Goal: Find specific page/section: Find specific page/section

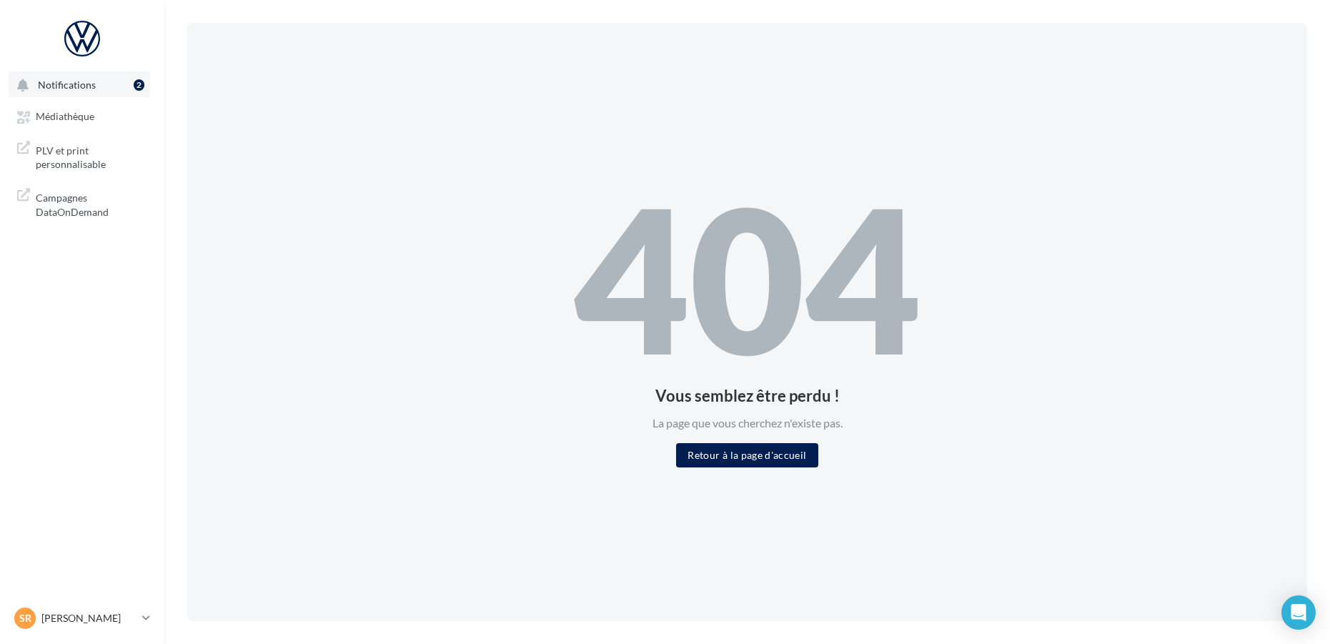
click at [87, 94] on button "Notifications 2" at bounding box center [80, 84] width 142 height 26
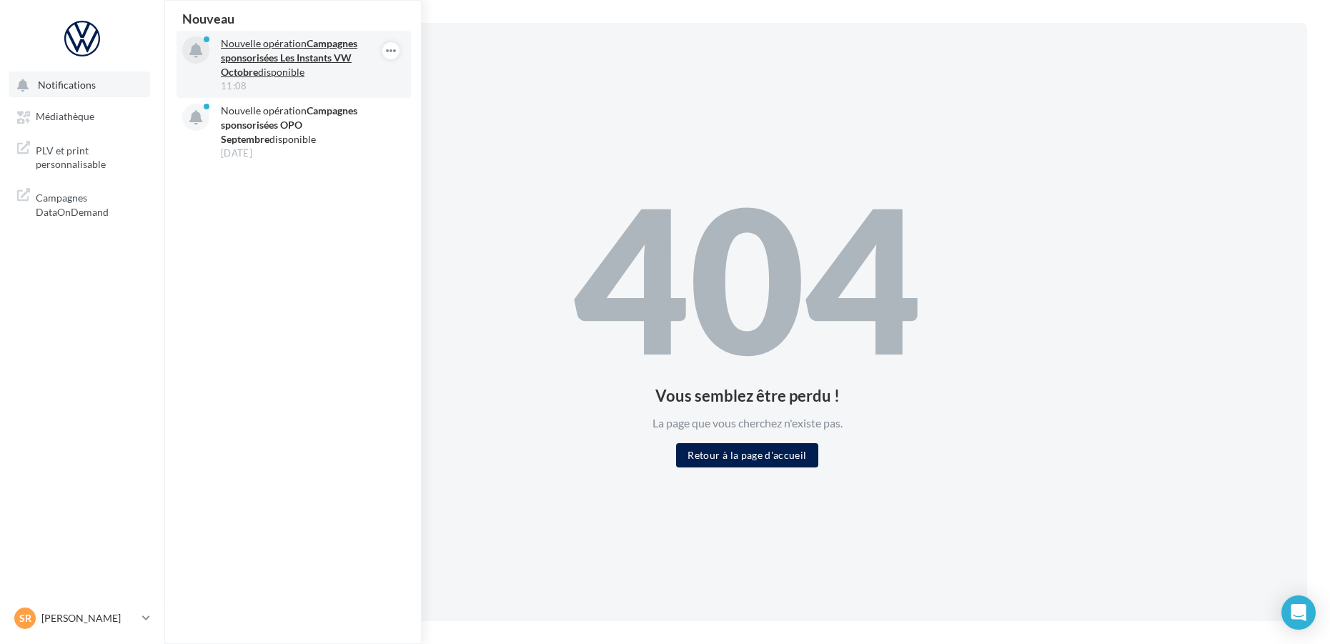
click at [339, 61] on strong "Campagnes sponsorisées Les Instants VW Octobre" at bounding box center [289, 57] width 137 height 41
click at [269, 56] on strong "Campagnes sponsorisées Les Instants VW Octobre" at bounding box center [289, 57] width 137 height 41
click at [242, 56] on strong "Campagnes sponsorisées Les Instants VW Octobre" at bounding box center [289, 57] width 137 height 41
click at [397, 48] on button "button" at bounding box center [390, 50] width 17 height 17
click at [395, 52] on icon "button" at bounding box center [390, 50] width 11 height 17
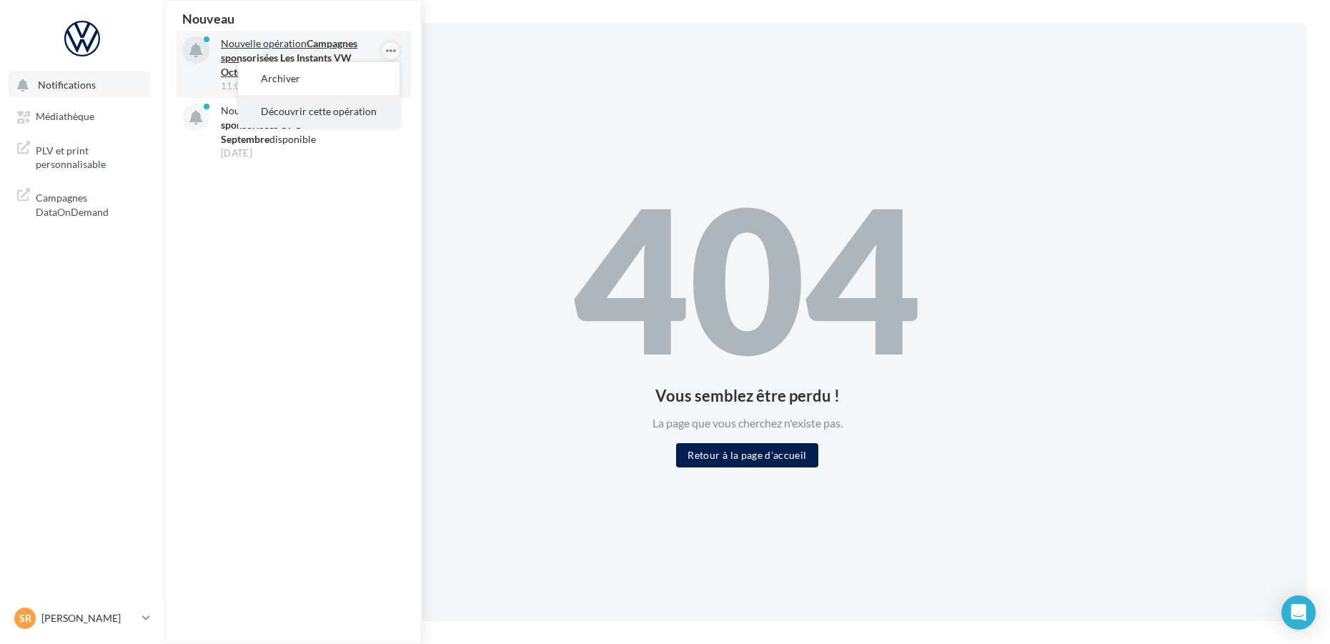
click at [364, 110] on button "Découvrir cette opération" at bounding box center [319, 111] width 162 height 33
click at [303, 110] on button "Découvrir cette opération" at bounding box center [319, 111] width 162 height 33
click at [304, 110] on button "Découvrir cette opération" at bounding box center [319, 111] width 162 height 33
click at [102, 109] on link "Médiathèque" at bounding box center [82, 116] width 147 height 26
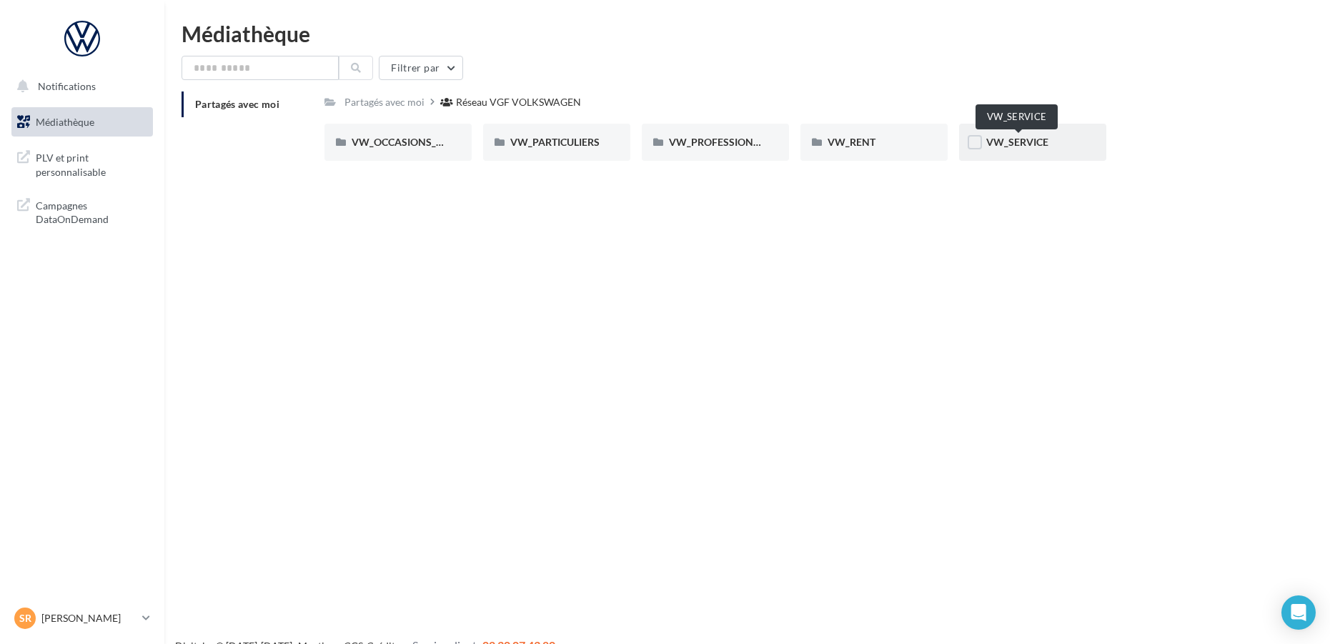
click at [1029, 137] on span "VW_SERVICE" at bounding box center [1018, 142] width 62 height 12
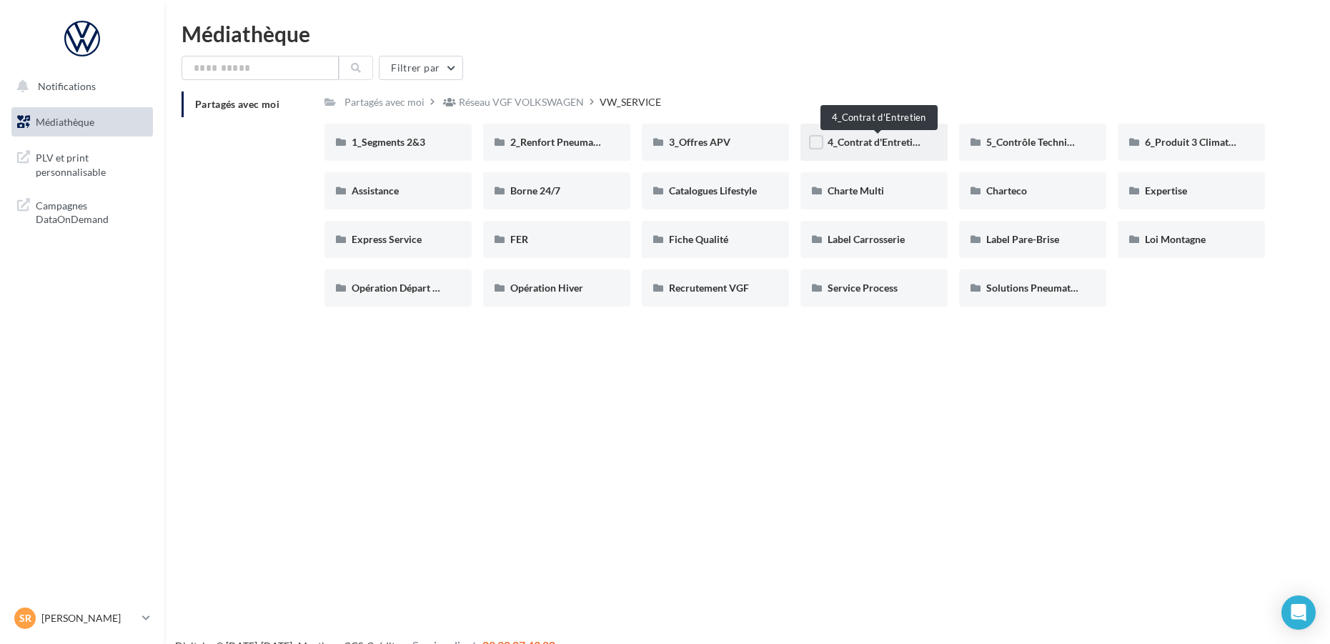
click at [891, 148] on span "4_Contrat d'Entretien" at bounding box center [876, 142] width 96 height 12
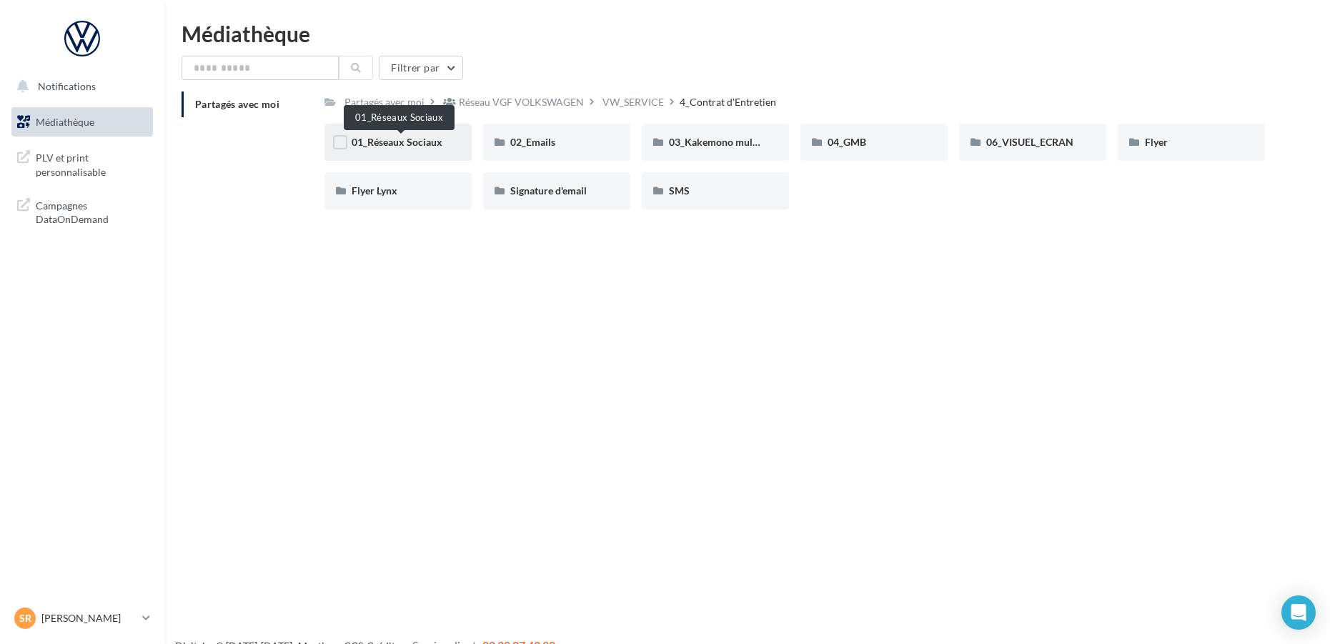
click at [380, 147] on span "01_Réseaux Sociaux" at bounding box center [397, 142] width 91 height 12
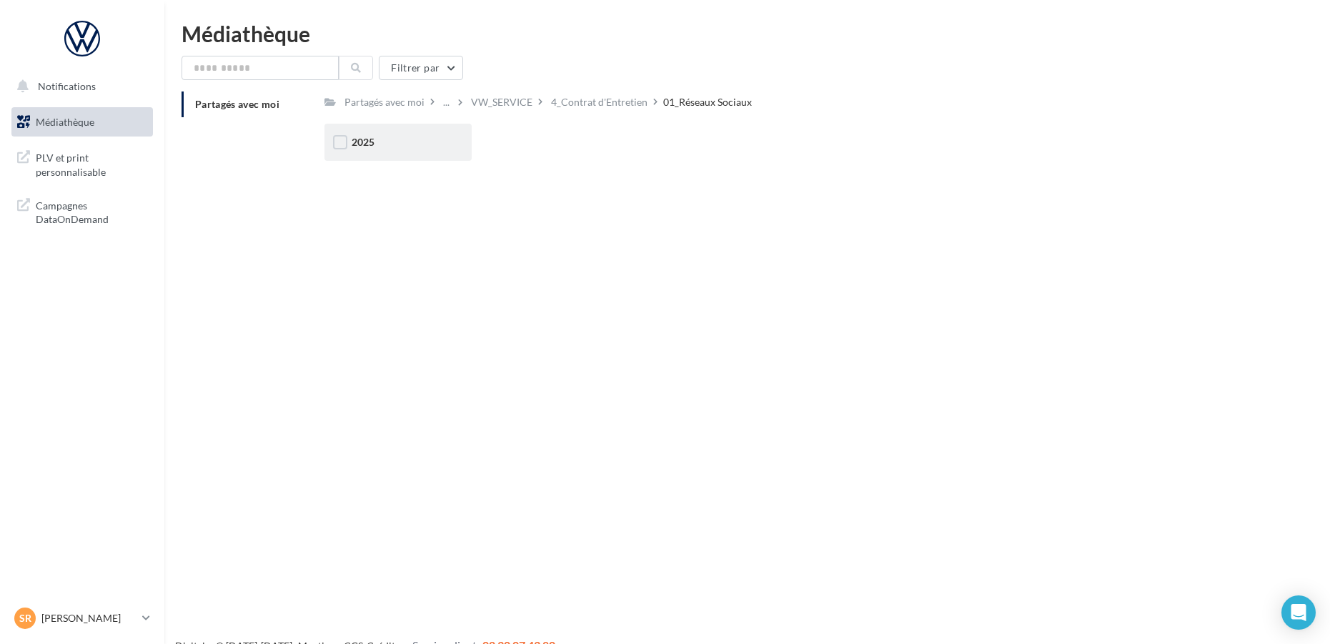
click at [380, 144] on div "2025" at bounding box center [398, 142] width 93 height 14
click at [367, 140] on span "Carrousel" at bounding box center [374, 142] width 44 height 12
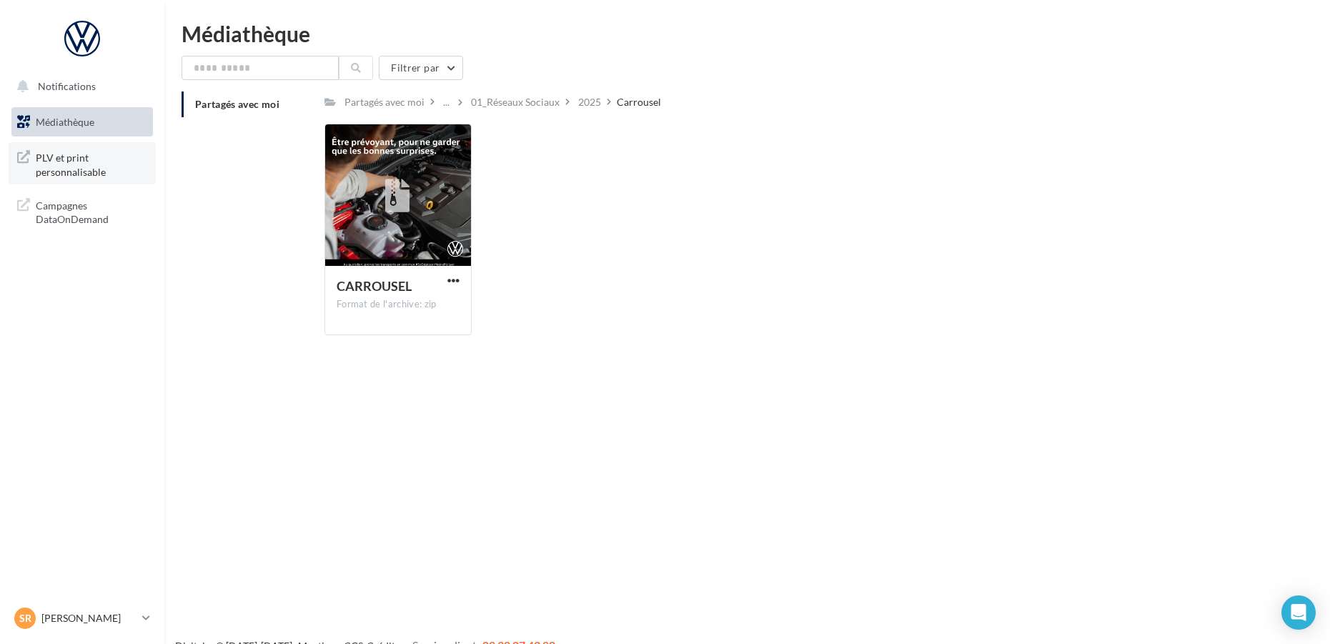
click at [73, 164] on span "PLV et print personnalisable" at bounding box center [92, 163] width 112 height 31
click at [64, 122] on span "Médiathèque" at bounding box center [65, 122] width 59 height 12
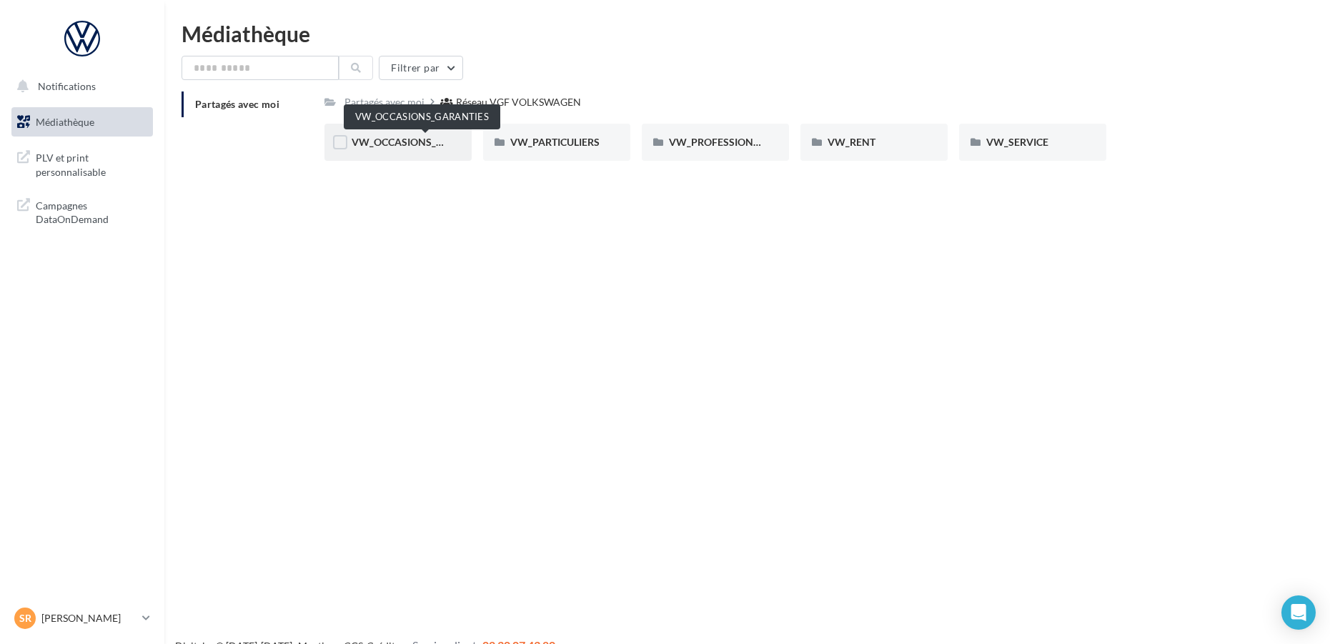
click at [370, 146] on span "VW_OCCASIONS_GARANTIES" at bounding box center [422, 142] width 140 height 12
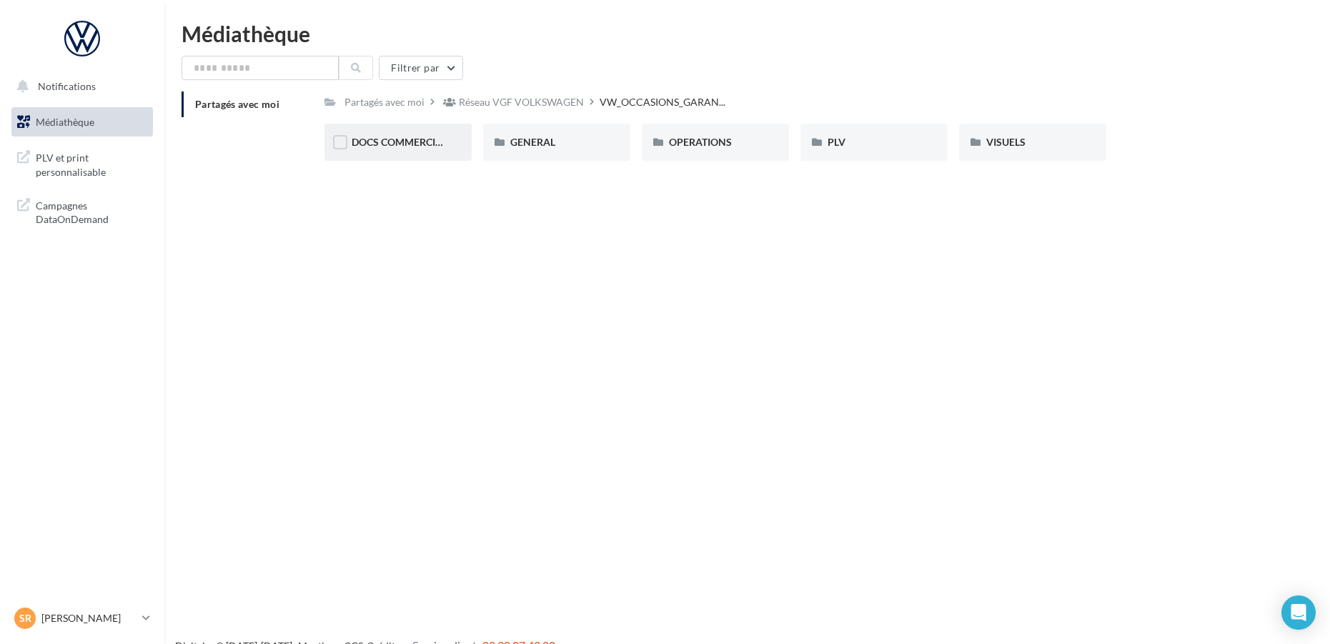
click at [369, 149] on div "DOCS COMMERCIAUX" at bounding box center [398, 142] width 93 height 14
click at [1025, 143] on span "VISUELS" at bounding box center [1006, 142] width 39 height 12
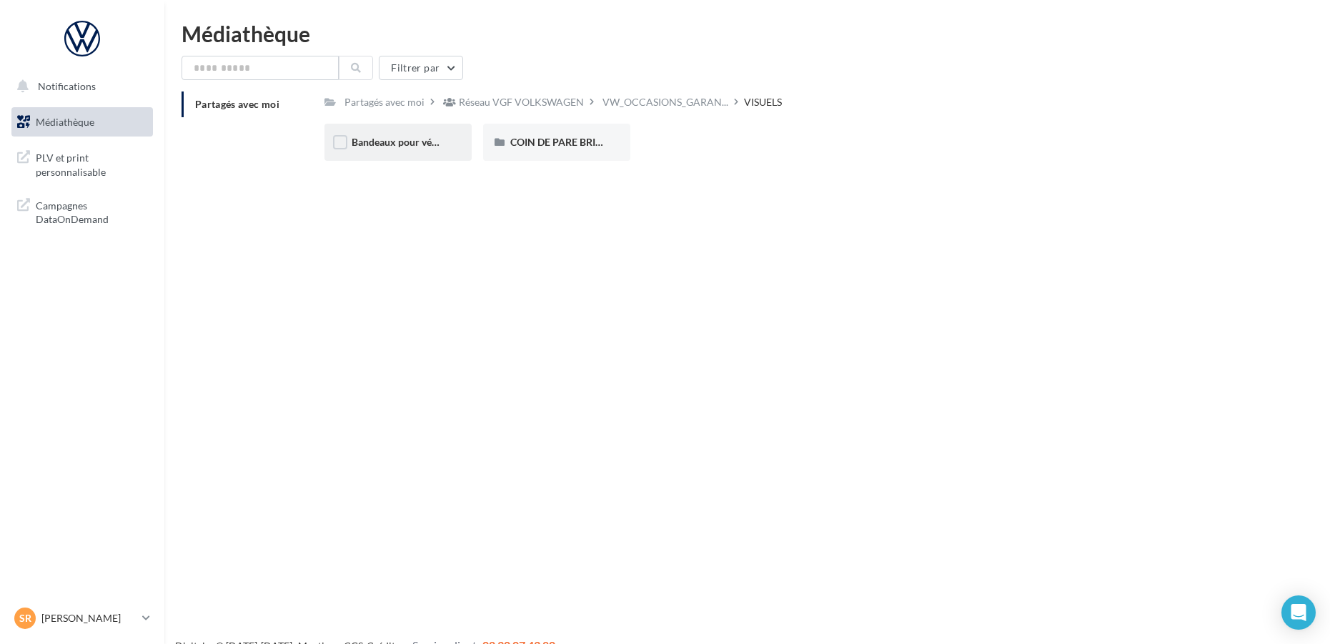
click at [417, 149] on div "Bandeaux pour véhicules en ligne" at bounding box center [398, 142] width 93 height 14
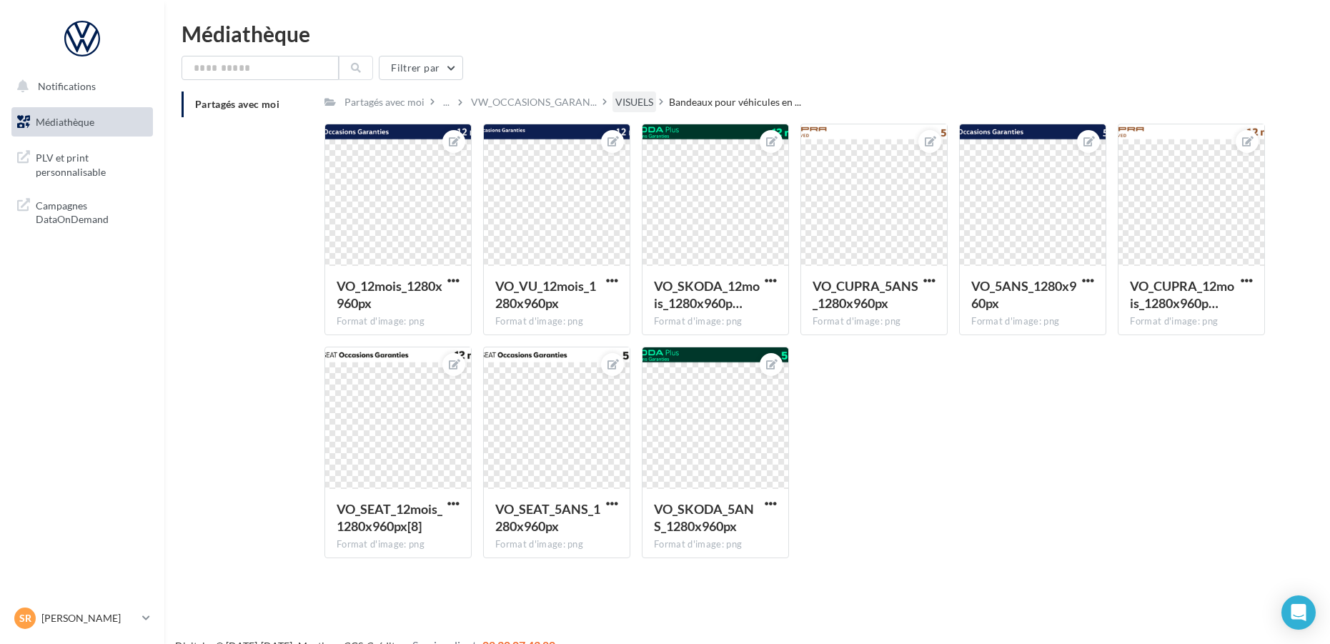
click at [651, 102] on div "VISUELS" at bounding box center [635, 102] width 38 height 14
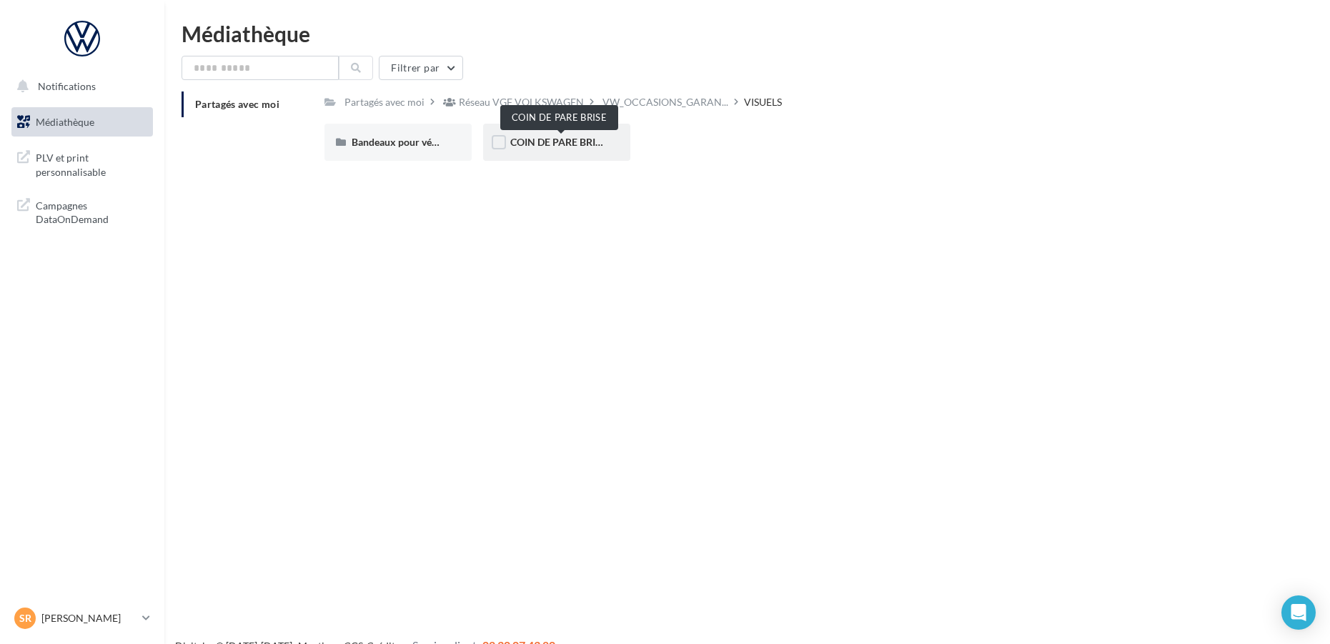
click at [578, 141] on span "COIN DE PARE BRISE" at bounding box center [558, 142] width 97 height 12
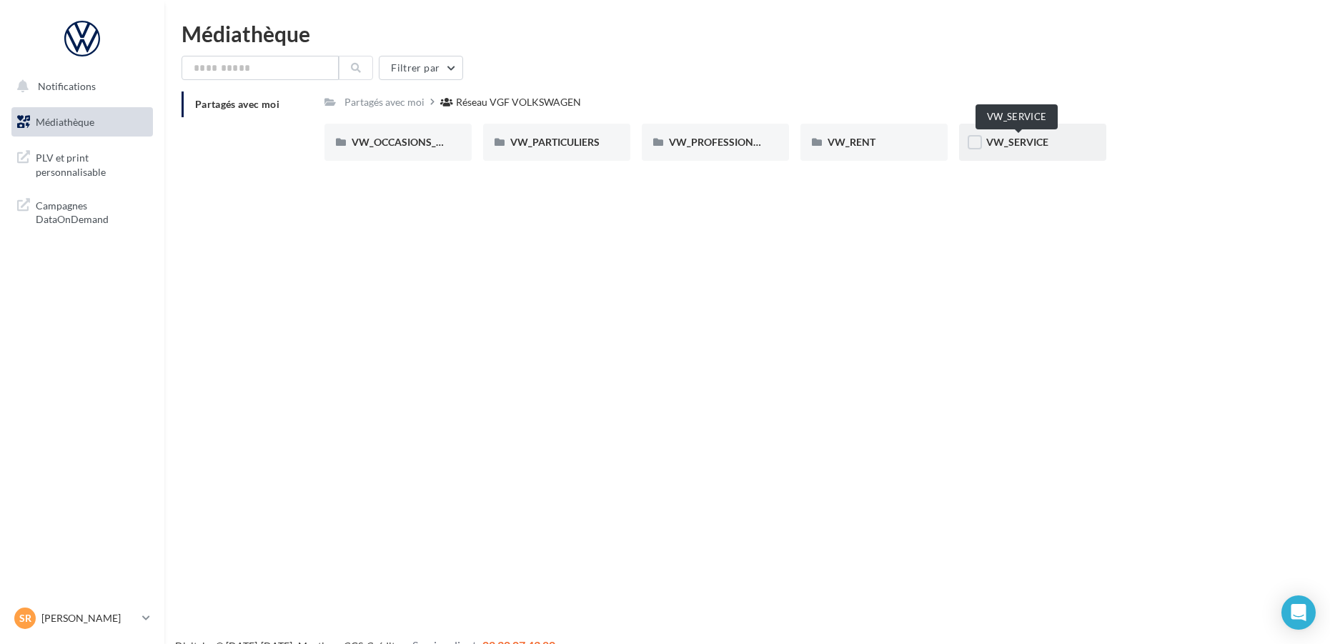
click at [1012, 137] on span "VW_SERVICE" at bounding box center [1018, 142] width 62 height 12
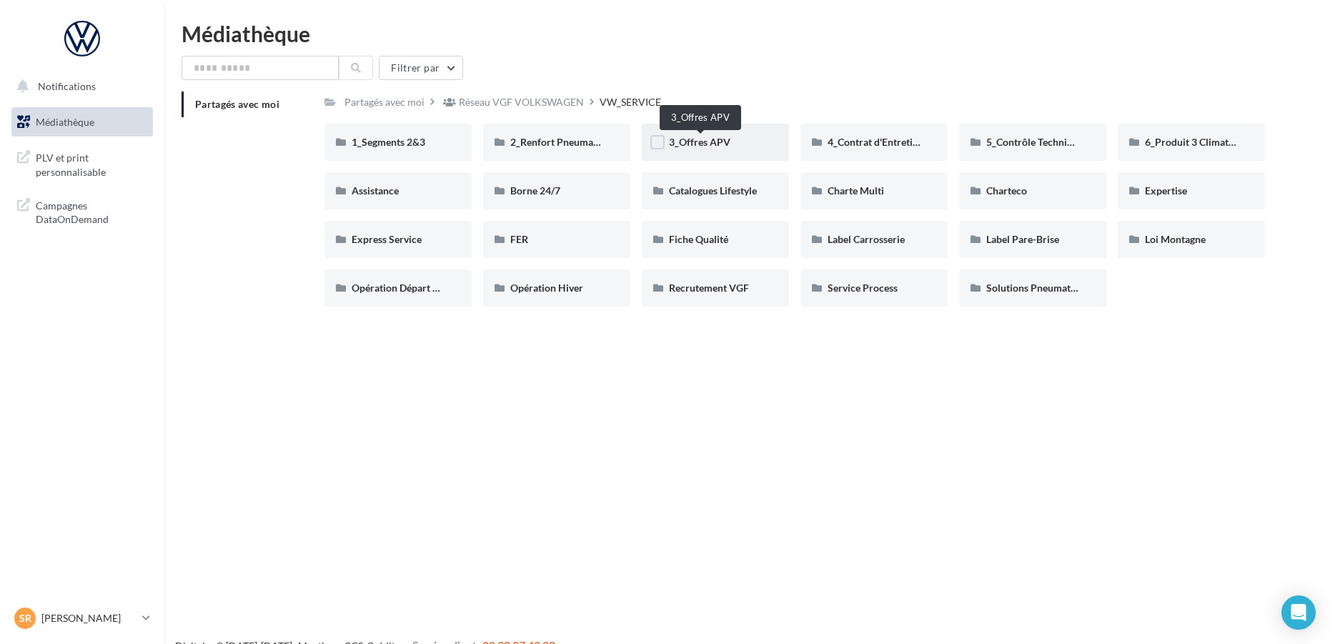
click at [689, 143] on span "3_Offres APV" at bounding box center [699, 142] width 61 height 12
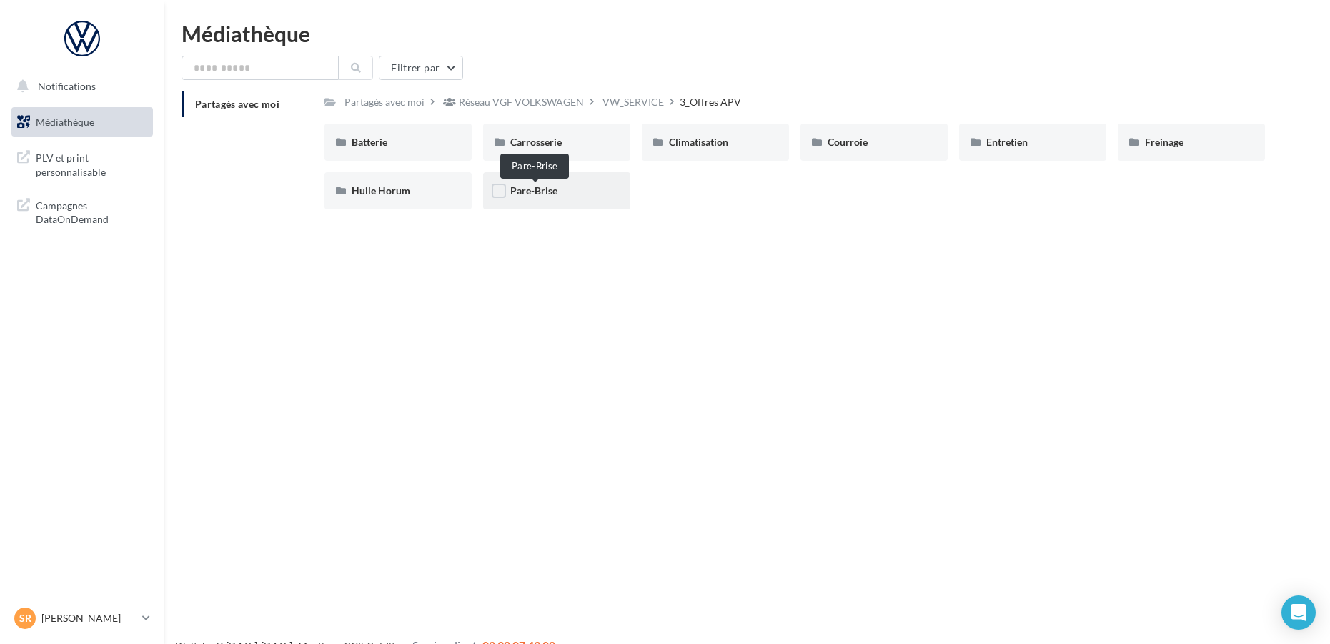
click at [548, 197] on span "Pare-Brise" at bounding box center [533, 190] width 47 height 12
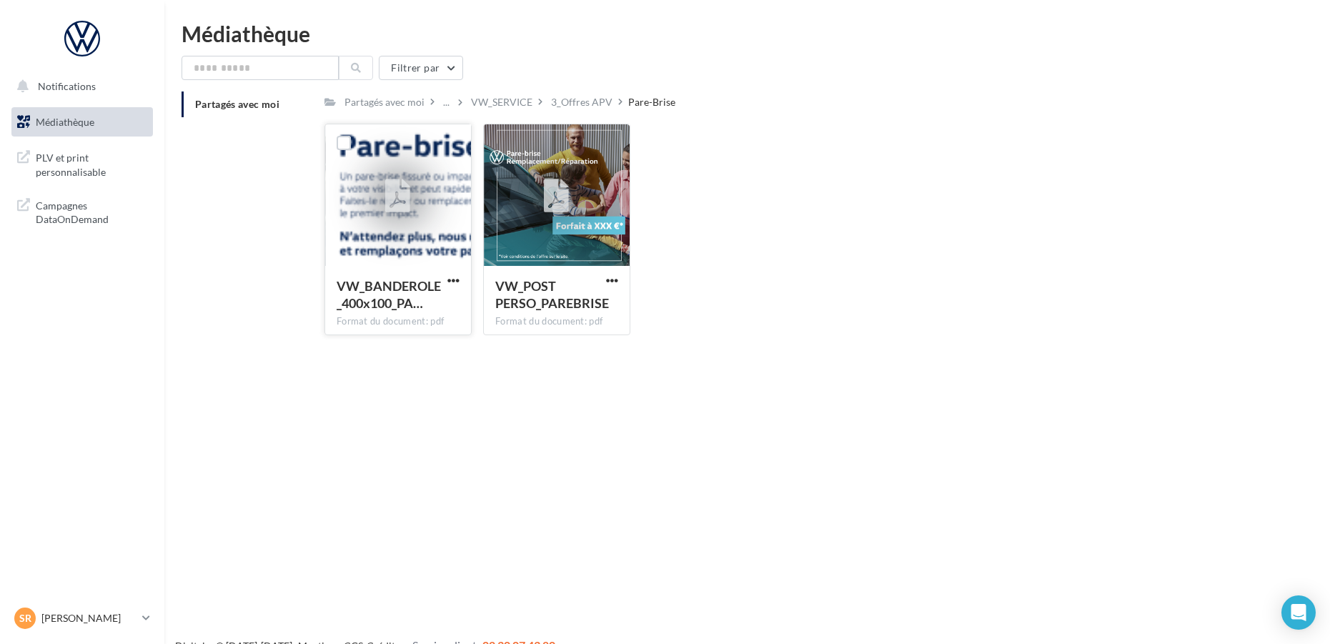
click at [406, 209] on icon at bounding box center [397, 196] width 25 height 33
click at [397, 192] on icon at bounding box center [397, 196] width 25 height 33
click at [387, 290] on span "VW_BANDEROLE_400x100_PA…" at bounding box center [389, 294] width 104 height 33
